Goal: Task Accomplishment & Management: Use online tool/utility

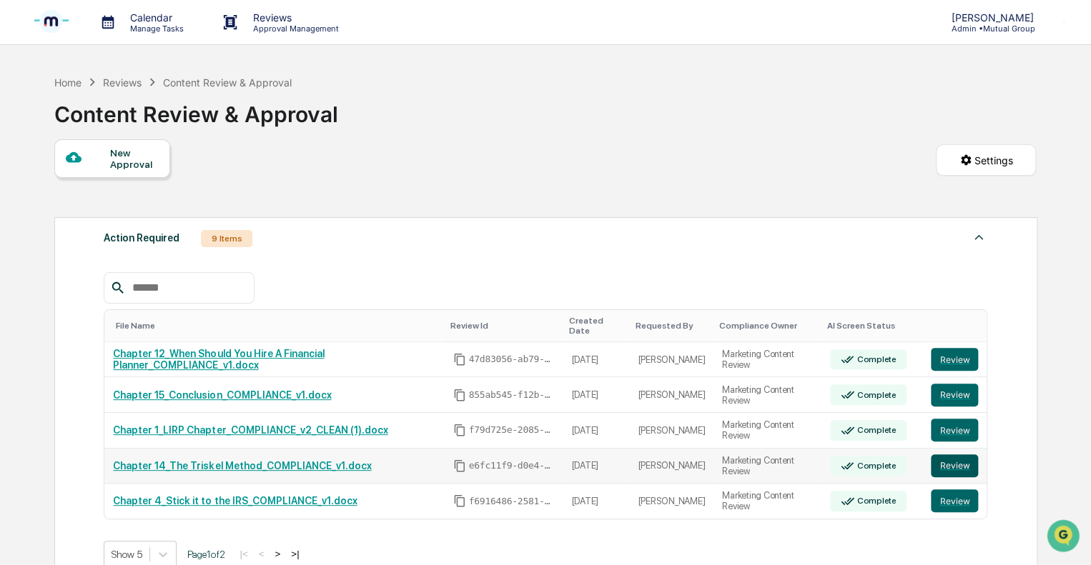
click at [932, 454] on button "Review" at bounding box center [953, 465] width 47 height 23
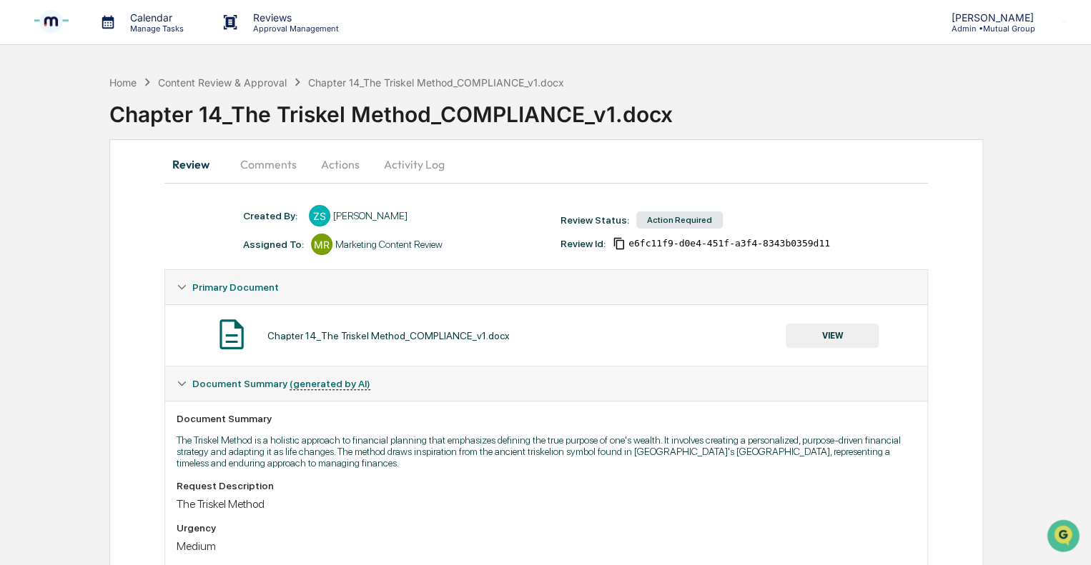
click at [329, 160] on button "Actions" at bounding box center [340, 164] width 64 height 34
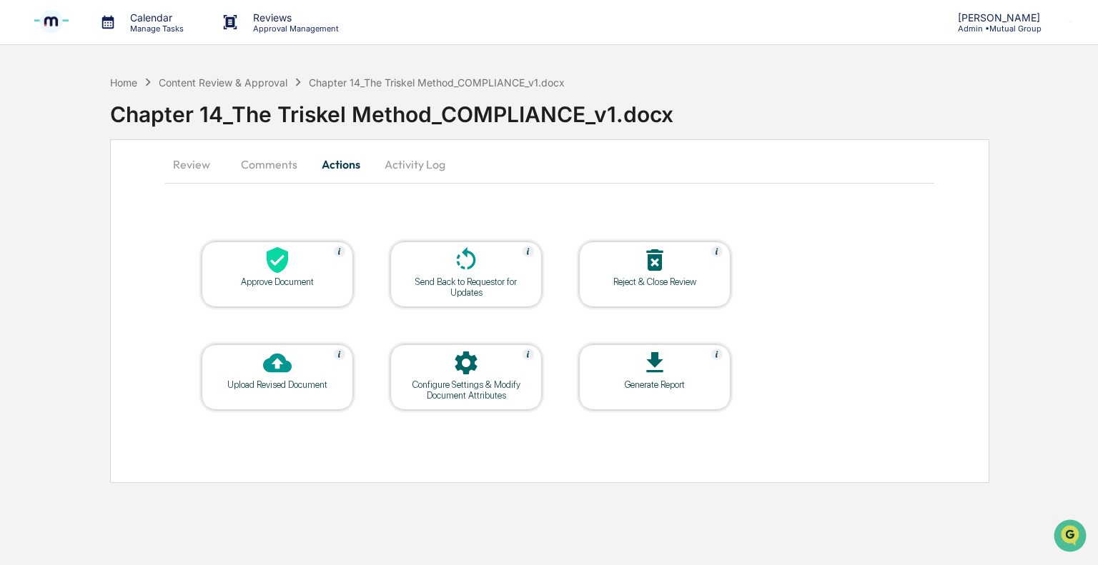
click at [288, 283] on div "Approve Document" at bounding box center [277, 282] width 129 height 11
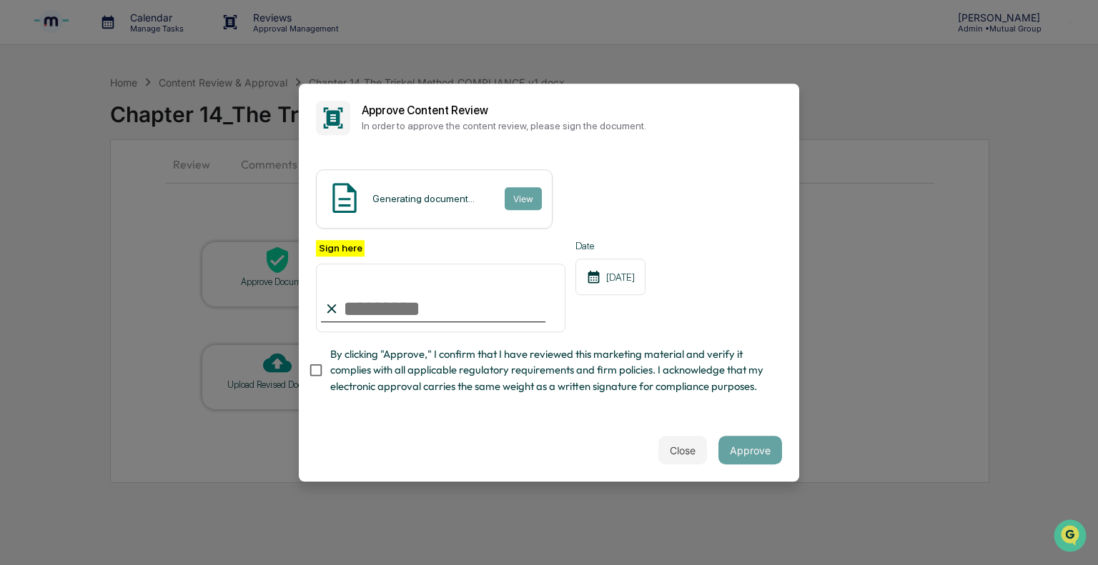
click at [377, 316] on input "Sign here" at bounding box center [440, 298] width 249 height 69
type input "**********"
click at [434, 311] on input "**********" at bounding box center [440, 298] width 249 height 69
click at [402, 121] on p "In order to approve the content review, please sign the document." at bounding box center [572, 125] width 420 height 11
click at [761, 457] on button "Approve" at bounding box center [750, 450] width 64 height 29
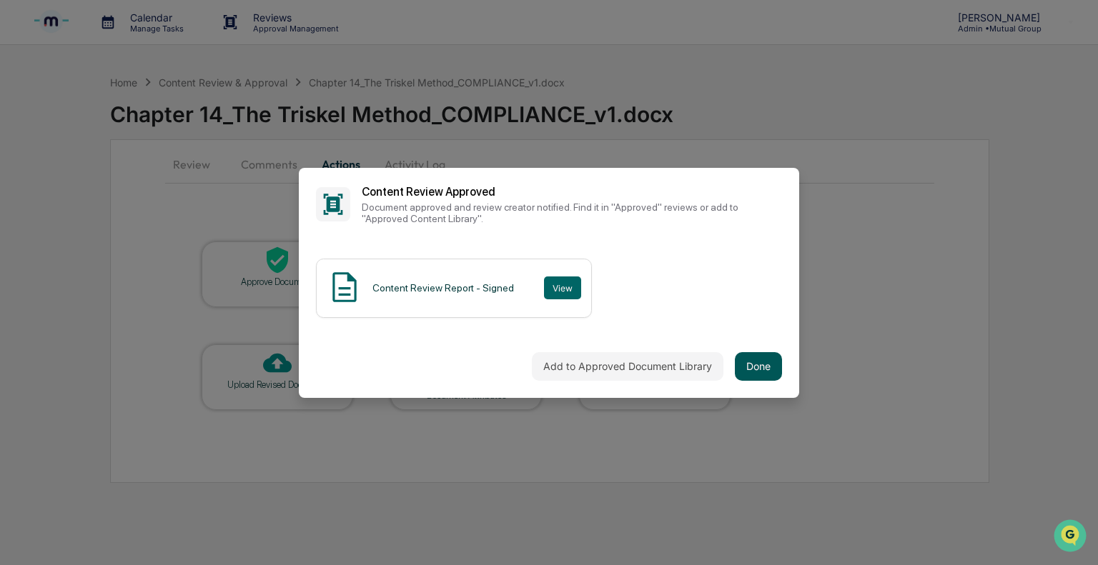
click at [754, 380] on button "Done" at bounding box center [758, 366] width 47 height 29
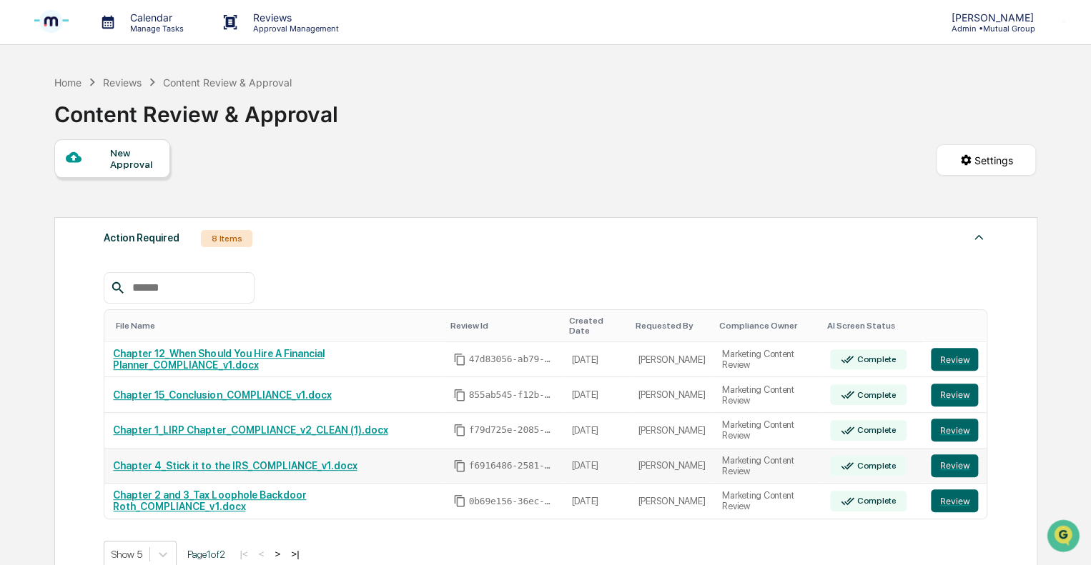
click at [246, 460] on link "Chapter 4_Stick it to the IRS_COMPLIANCE_v1.docx" at bounding box center [235, 465] width 244 height 11
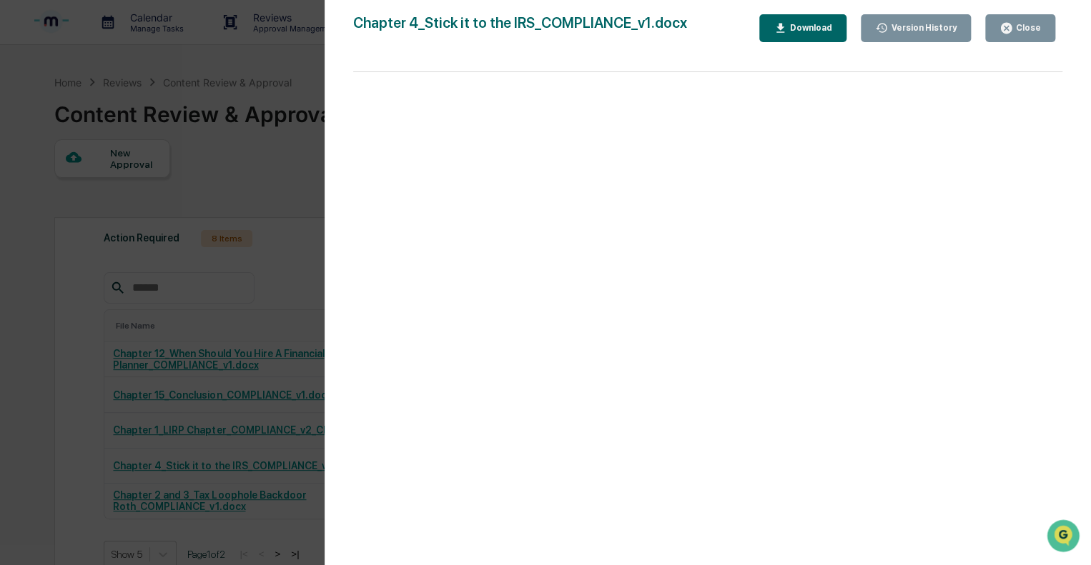
click at [1025, 21] on div "Close" at bounding box center [1019, 28] width 41 height 14
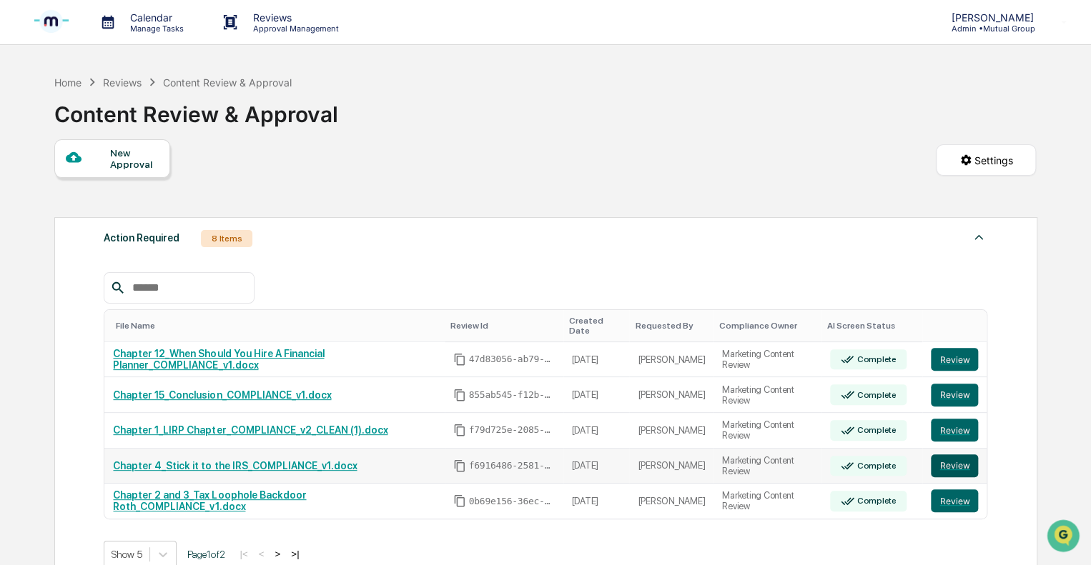
click at [972, 454] on button "Review" at bounding box center [953, 465] width 47 height 23
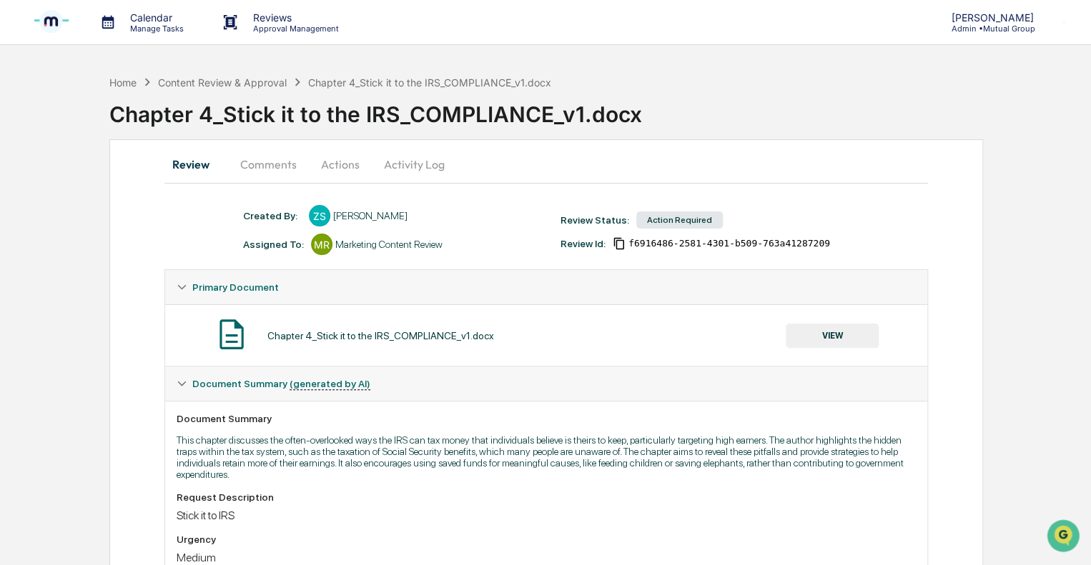
click at [340, 165] on button "Actions" at bounding box center [340, 164] width 64 height 34
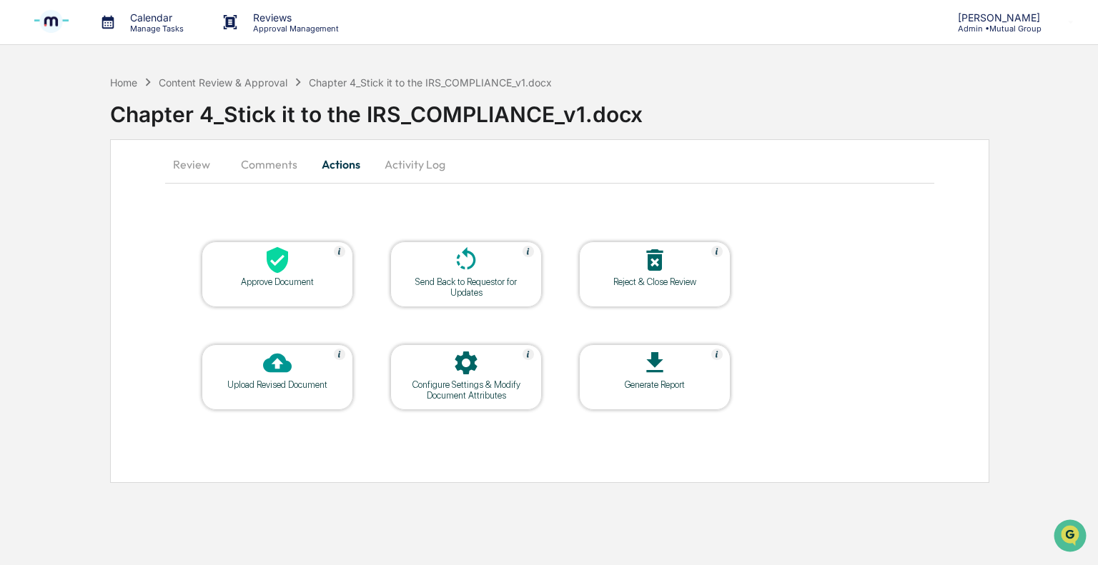
click at [325, 291] on div "Approve Document" at bounding box center [277, 275] width 151 height 66
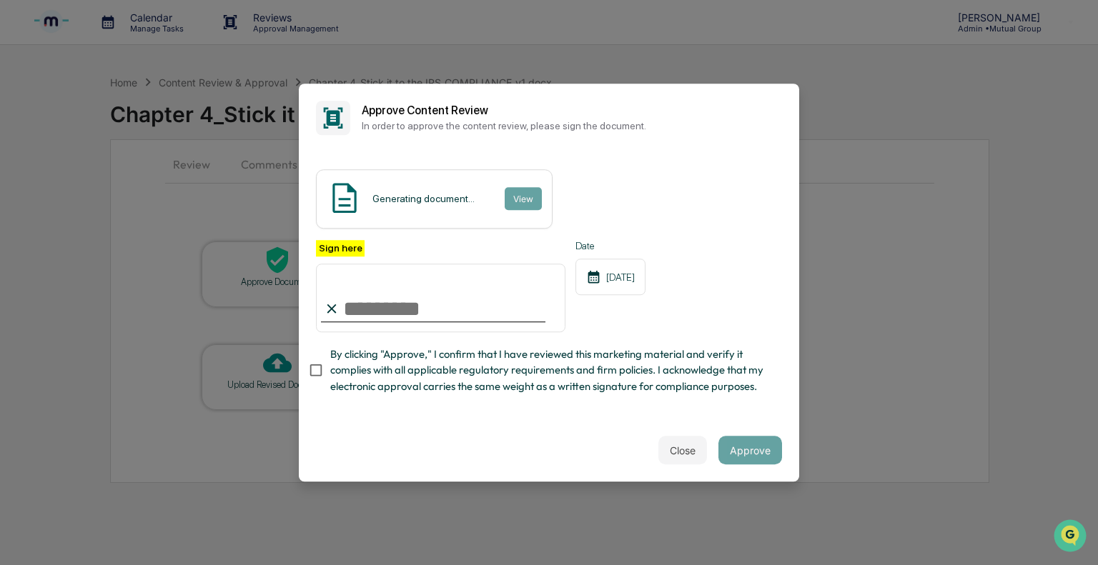
click at [430, 308] on input "Sign here" at bounding box center [440, 298] width 249 height 69
type input "**********"
click at [740, 457] on button "Approve" at bounding box center [750, 450] width 64 height 29
